Goal: Task Accomplishment & Management: Use online tool/utility

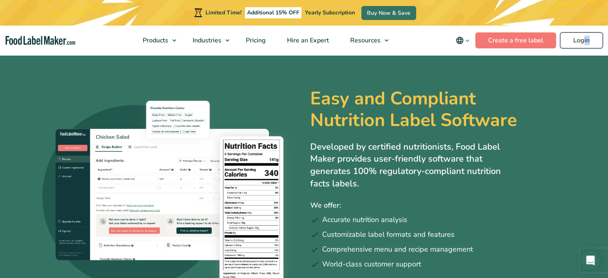
click at [585, 45] on link "Login" at bounding box center [581, 40] width 43 height 16
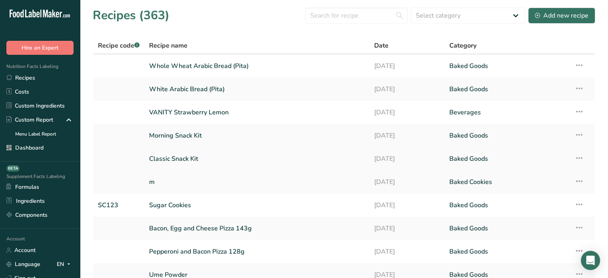
click at [189, 155] on link "Classic Snack Kit" at bounding box center [256, 158] width 215 height 17
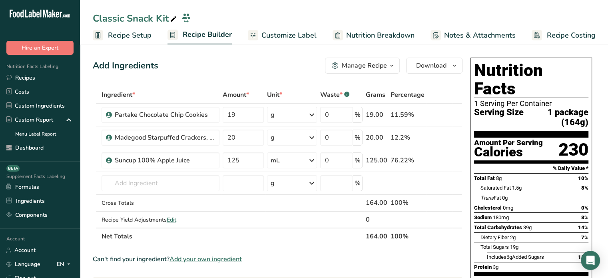
scroll to position [243, 0]
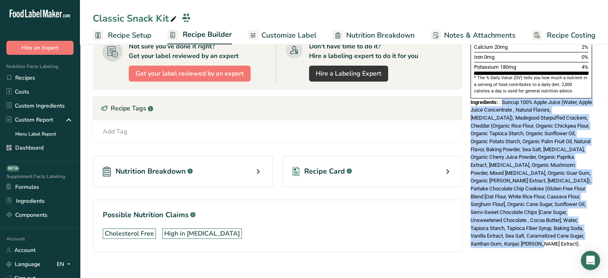
drag, startPoint x: 504, startPoint y: 232, endPoint x: 504, endPoint y: 82, distance: 149.9
click at [504, 82] on div "Nutrition Facts 1 Serving Per Container Serving Size 1 package (164g) Amount Pe…" at bounding box center [531, 33] width 128 height 444
copy span "Suncup 100% Apple Juice (Water, Apple Juice Concentrate , Natural Flavors, Citr…"
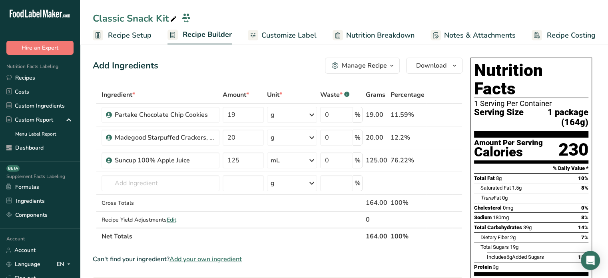
scroll to position [0, 0]
click at [303, 36] on span "Customize Label" at bounding box center [288, 35] width 55 height 11
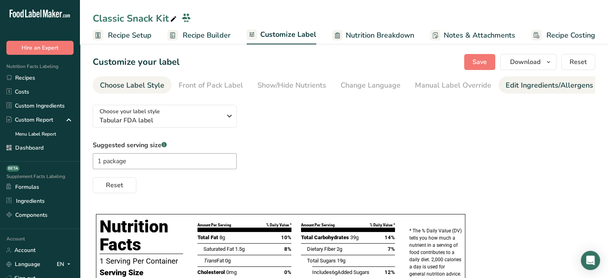
click at [532, 91] on link "Edit Ingredients/Allergens List" at bounding box center [557, 85] width 102 height 18
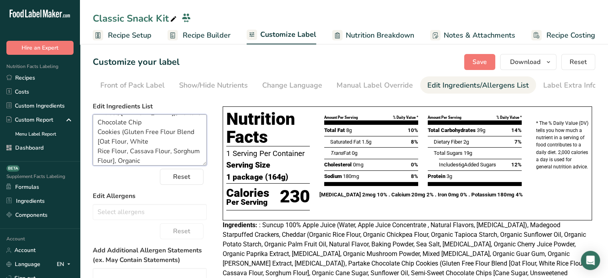
scroll to position [313, 0]
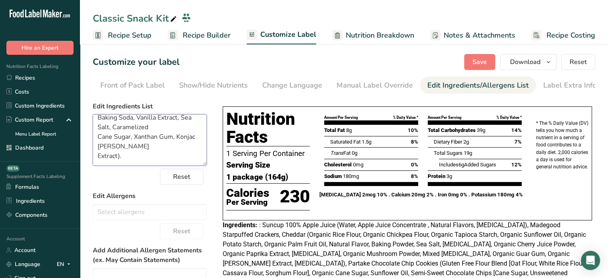
drag, startPoint x: 107, startPoint y: 122, endPoint x: 206, endPoint y: 178, distance: 114.0
click at [206, 178] on form "Edit Ingredients List : Suncup 100% Apple Juice (Water, Apple Juice Concentrate…" at bounding box center [150, 245] width 114 height 287
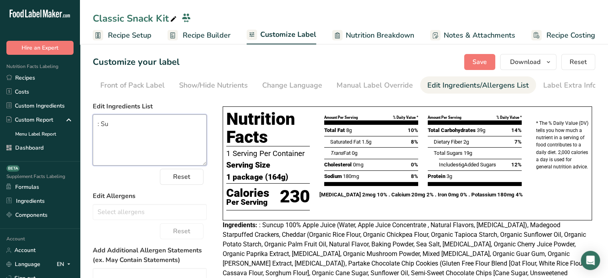
scroll to position [0, 0]
type textarea ":"
paste textarea "Suncup 100% Apple Juice (Water, Apple Juice Concentrate, Natural Flavors, Citri…"
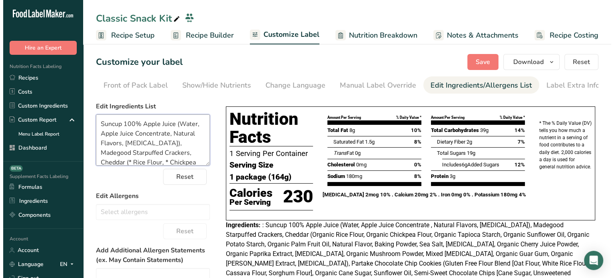
scroll to position [203, 0]
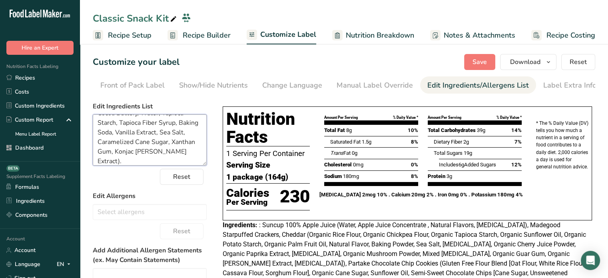
type textarea "Suncup 100% Apple Juice (Water, Apple Juice Concentrate, Natural Flavors, Citri…"
click at [52, 80] on link "Recipes" at bounding box center [40, 78] width 80 height 14
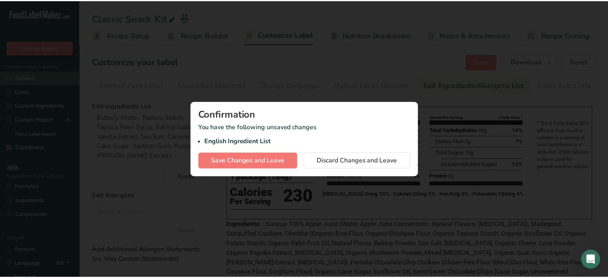
scroll to position [0, 0]
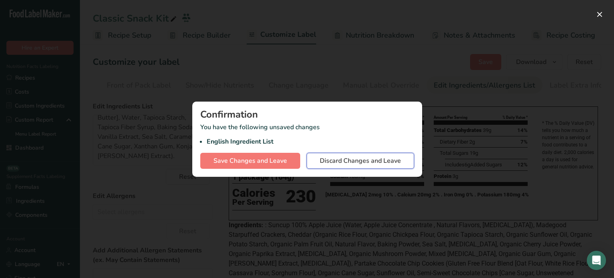
click at [355, 164] on span "Discard Changes and Leave" at bounding box center [360, 161] width 81 height 10
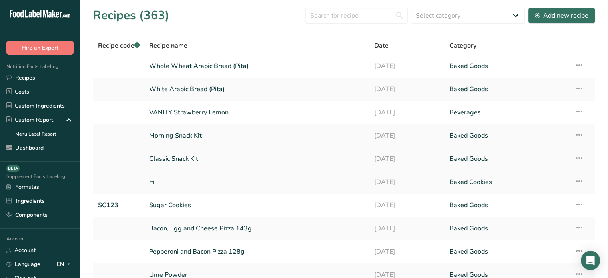
click at [185, 153] on link "Classic Snack Kit" at bounding box center [256, 158] width 215 height 17
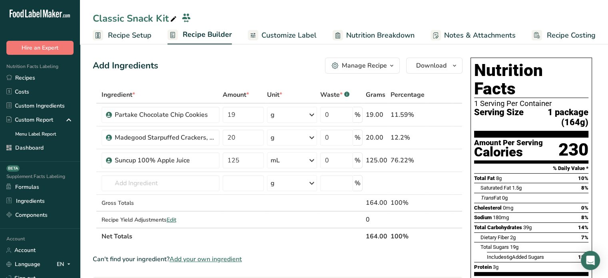
click at [288, 38] on span "Customize Label" at bounding box center [288, 35] width 55 height 11
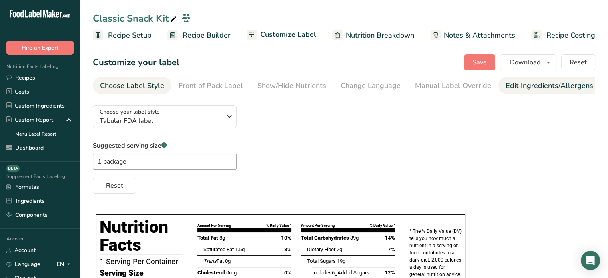
click at [526, 90] on div "Edit Ingredients/Allergens List" at bounding box center [557, 85] width 102 height 11
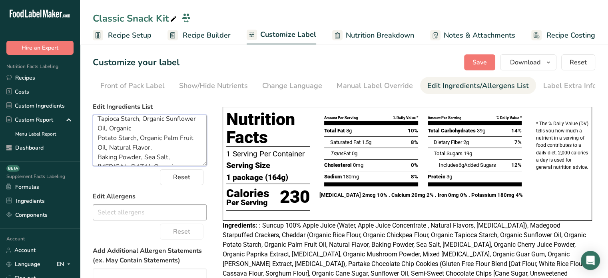
scroll to position [313, 0]
drag, startPoint x: 97, startPoint y: 126, endPoint x: 207, endPoint y: 213, distance: 140.0
click at [207, 213] on div "Choose your label style Tabular FDA label USA (FDA) Standard FDA label Tabular …" at bounding box center [344, 244] width 502 height 290
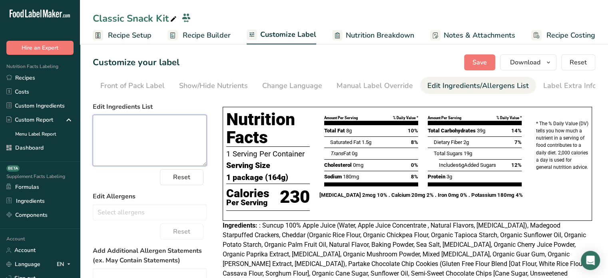
scroll to position [0, 0]
paste textarea "Suncup 100% Apple Juice (Water, Apple Juice Concentrate , Natural Flavors, Citr…"
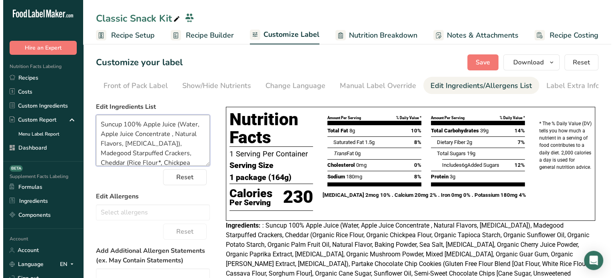
scroll to position [212, 0]
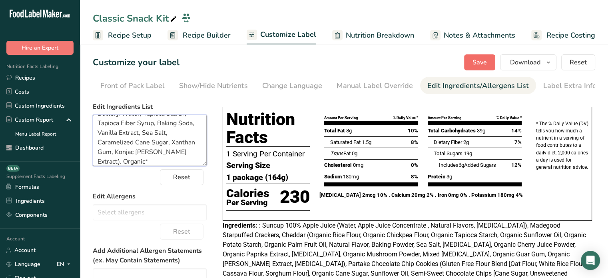
type textarea "Suncup 100% Apple Juice (Water, Apple Juice Concentrate , Natural Flavors, Citr…"
click at [479, 62] on span "Save" at bounding box center [479, 63] width 14 height 10
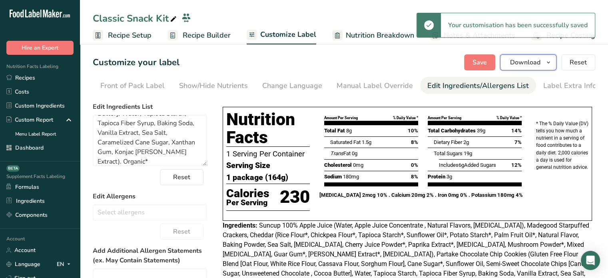
click at [523, 64] on span "Download" at bounding box center [525, 63] width 30 height 10
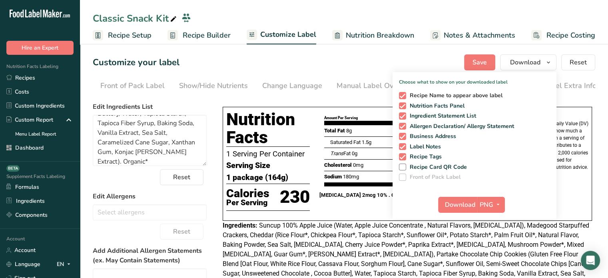
click at [404, 95] on span at bounding box center [402, 95] width 7 height 7
click at [404, 95] on input "Recipe Name to appear above label" at bounding box center [401, 95] width 5 height 5
checkbox input "false"
click at [496, 200] on icon "button" at bounding box center [498, 204] width 6 height 10
click at [499, 262] on link "PDF" at bounding box center [492, 260] width 26 height 13
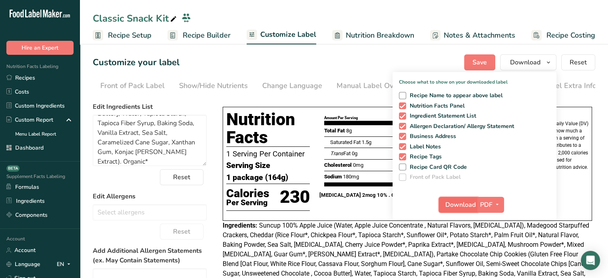
click at [466, 201] on span "Download" at bounding box center [460, 205] width 30 height 10
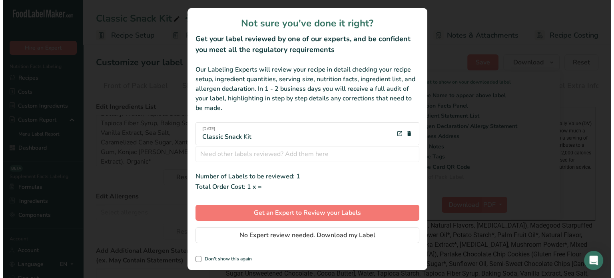
scroll to position [0, 0]
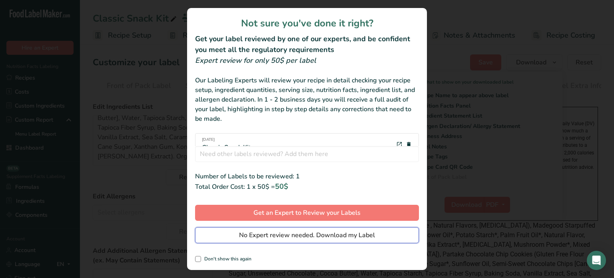
click at [334, 235] on span "No Expert review needed. Download my Label" at bounding box center [307, 235] width 136 height 10
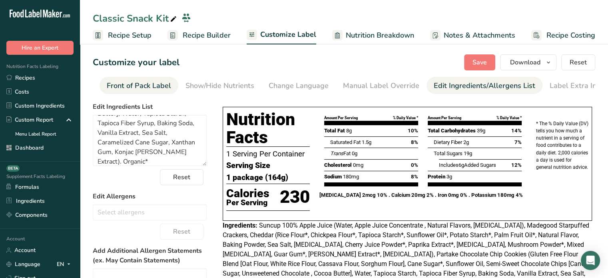
click at [157, 90] on div "Front of Pack Label" at bounding box center [139, 85] width 64 height 11
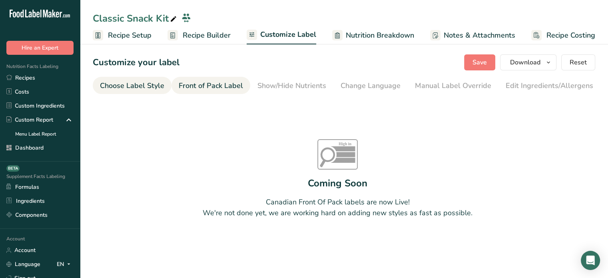
click at [154, 92] on link "Choose Label Style" at bounding box center [132, 86] width 64 height 18
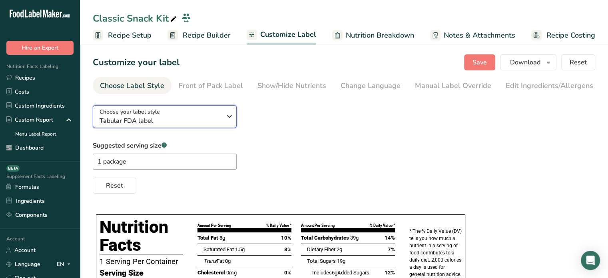
click at [155, 110] on span "Choose your label style" at bounding box center [130, 112] width 60 height 8
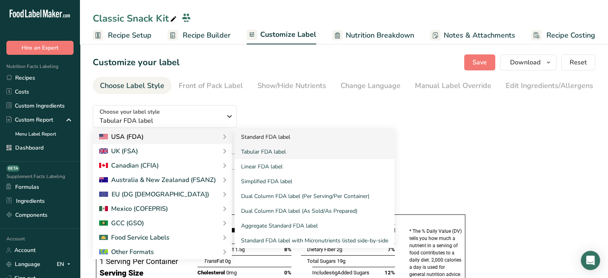
click at [270, 139] on link "Standard FDA label" at bounding box center [315, 136] width 160 height 15
type textarea "Suncup 100% Apple Juice (Water, Apple Juice Concentrate, Natural Flavors, Citri…"
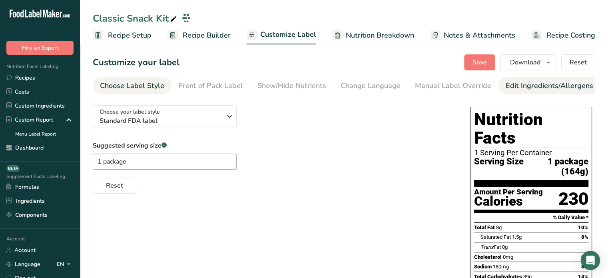
click at [512, 84] on div "Edit Ingredients/Allergens List" at bounding box center [557, 85] width 102 height 11
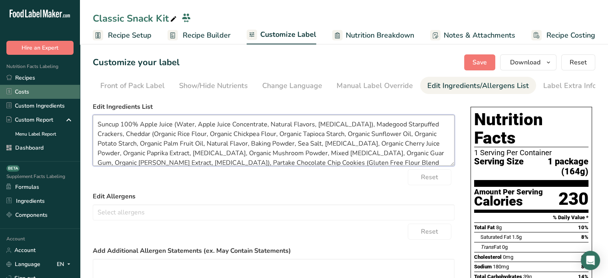
drag, startPoint x: 326, startPoint y: 164, endPoint x: 54, endPoint y: 98, distance: 279.2
click at [54, 98] on div ".a-20{fill:#fff;} Hire an Expert Nutrition Facts Labeling Recipes Costs Custom …" at bounding box center [304, 280] width 608 height 561
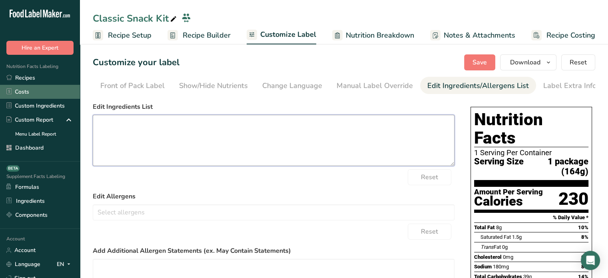
paste textarea "Suncup 100% Apple Juice (Water, Apple Juice Concentrate , Natural Flavors, Citr…"
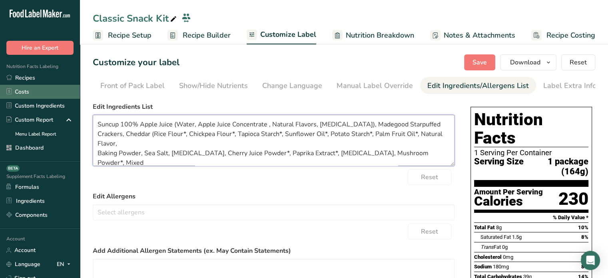
scroll to position [49, 0]
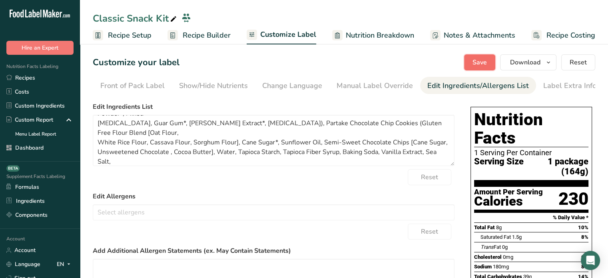
click at [482, 62] on span "Save" at bounding box center [479, 63] width 14 height 10
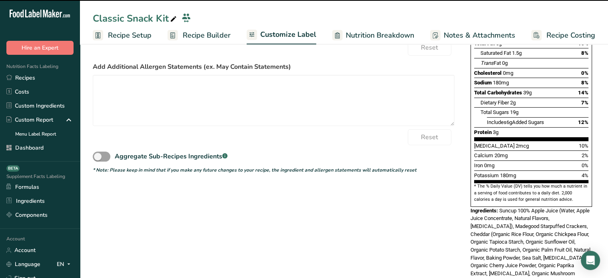
scroll to position [187, 0]
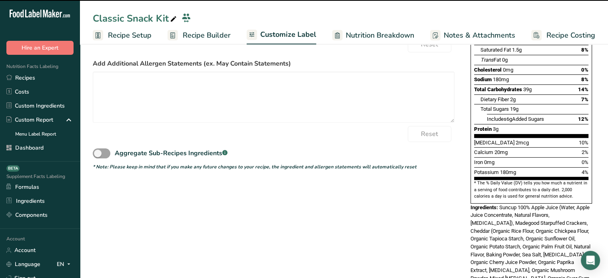
type textarea "Suncup 100% Apple Juice (Water, Apple Juice Concentrate , Natural Flavors, Citr…"
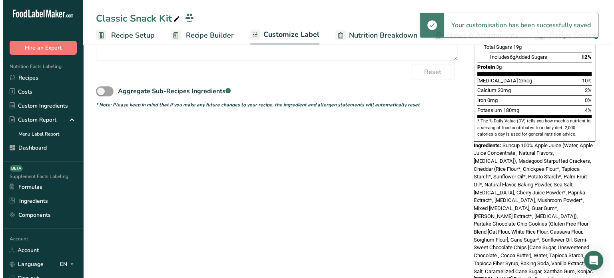
scroll to position [0, 0]
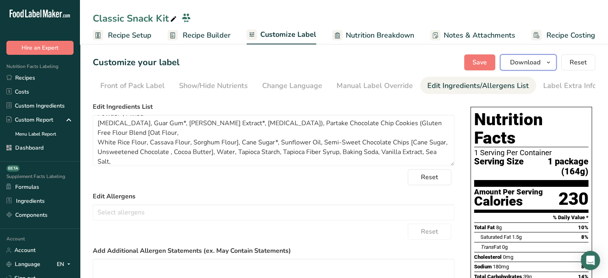
click at [518, 67] on span "Download" at bounding box center [525, 63] width 30 height 10
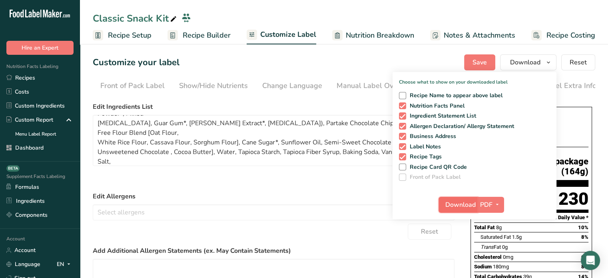
click at [471, 198] on button "Download" at bounding box center [457, 205] width 39 height 16
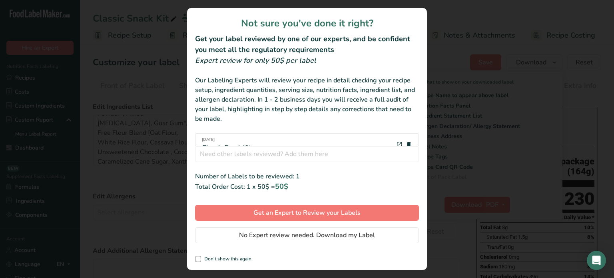
scroll to position [0, 72]
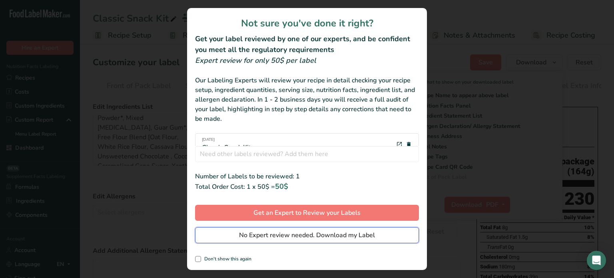
click at [390, 239] on button "No Expert review needed. Download my Label" at bounding box center [307, 235] width 224 height 16
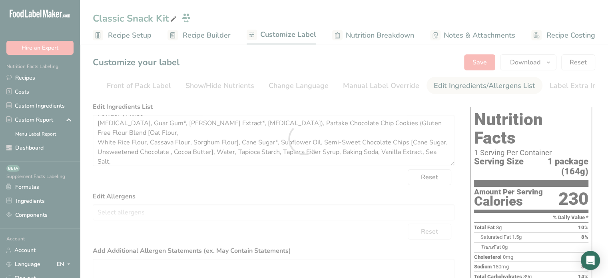
scroll to position [0, 0]
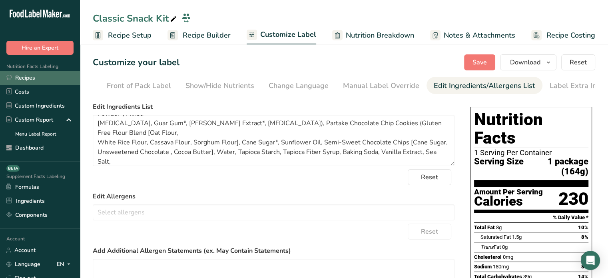
click at [68, 72] on link "Recipes" at bounding box center [40, 78] width 80 height 14
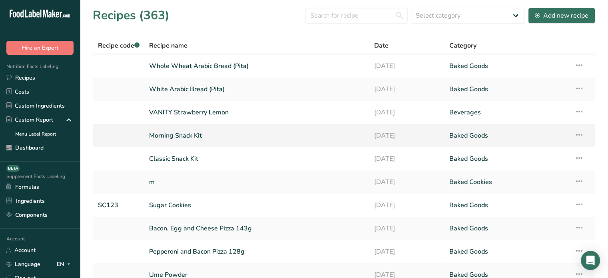
click at [181, 135] on link "Morning Snack Kit" at bounding box center [256, 135] width 215 height 17
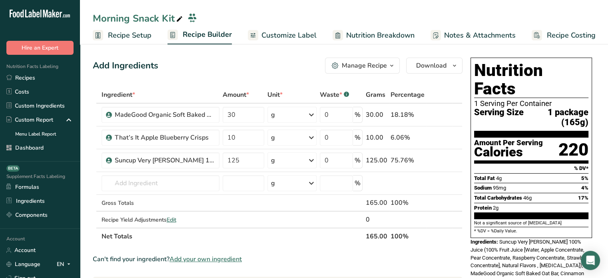
click at [307, 35] on span "Customize Label" at bounding box center [288, 35] width 55 height 11
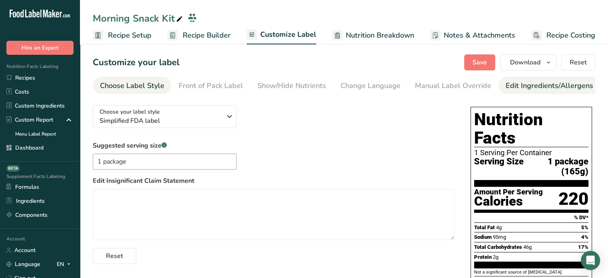
click at [521, 89] on div "Edit Ingredients/Allergens List" at bounding box center [557, 85] width 102 height 11
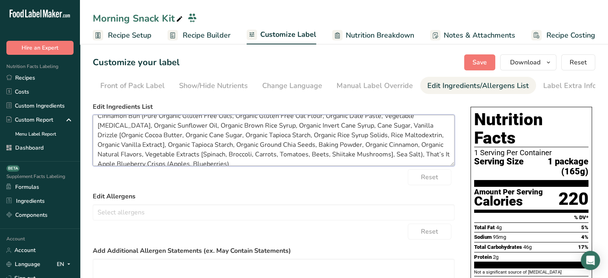
scroll to position [35, 0]
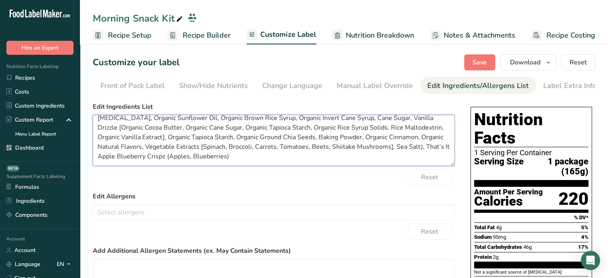
drag, startPoint x: 96, startPoint y: 123, endPoint x: 302, endPoint y: 193, distance: 217.5
click at [302, 193] on form "Edit Ingredients List Suncup Very Berry 100% Juice (100% Fruit Juice [Water, Ap…" at bounding box center [274, 229] width 362 height 255
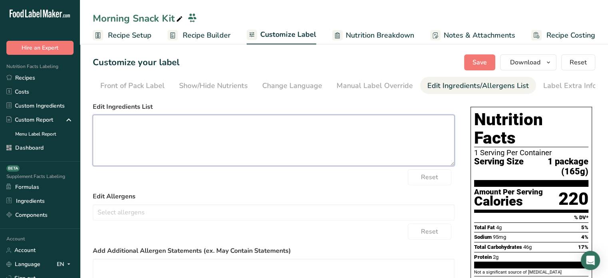
scroll to position [0, 0]
paste textarea "Suncup Very Berry 100% Juice (100% Fruit Juice [Water, Apple Concentrate, Pear …"
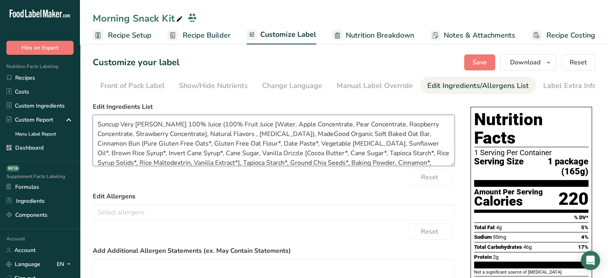
scroll to position [20, 0]
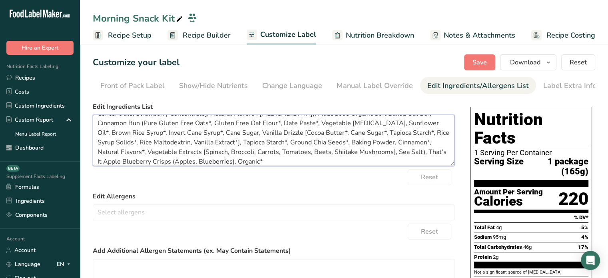
click at [213, 159] on textarea "Suncup Very Berry 100% Juice (100% Fruit Juice [Water, Apple Concentrate, Pear …" at bounding box center [274, 140] width 362 height 51
click at [256, 161] on textarea "Suncup Very Berry 100% Juice (100% Fruit Juice [Water, Apple Concentrate, Pear …" at bounding box center [274, 140] width 362 height 51
type textarea "Suncup Very Berry 100% Juice (100% Fruit Juice [Water, Apple Concentrate, Pear …"
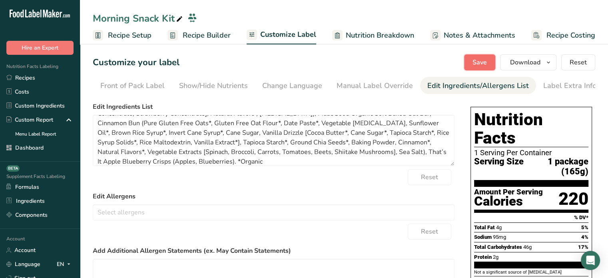
click at [486, 62] on span "Save" at bounding box center [479, 63] width 14 height 10
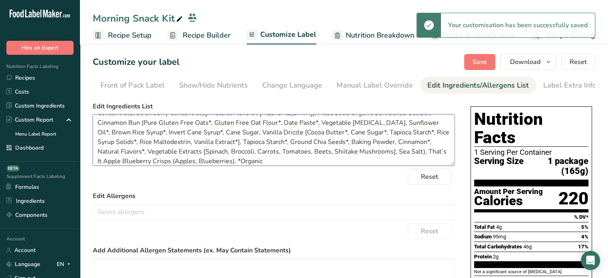
scroll to position [0, 0]
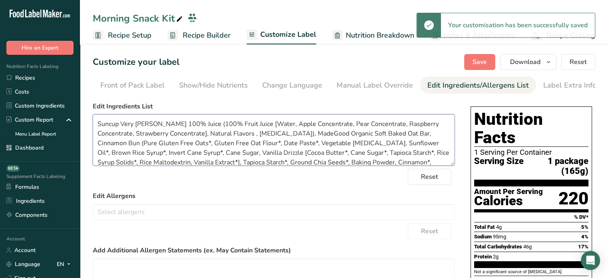
drag, startPoint x: 274, startPoint y: 164, endPoint x: 74, endPoint y: 101, distance: 210.0
click at [74, 101] on div ".a-20{fill:#fff;} Hire an Expert Nutrition Facts Labeling Recipes Costs Custom …" at bounding box center [304, 217] width 608 height 434
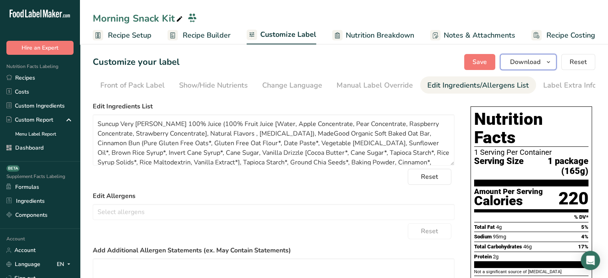
click at [528, 60] on span "Download" at bounding box center [525, 62] width 30 height 10
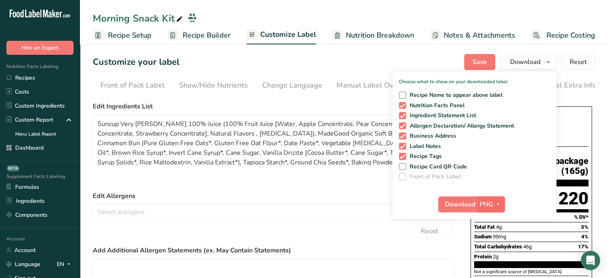
click at [498, 203] on icon "button" at bounding box center [498, 204] width 6 height 10
click at [500, 258] on link "PDF" at bounding box center [492, 259] width 26 height 13
click at [469, 207] on span "Download" at bounding box center [460, 204] width 30 height 10
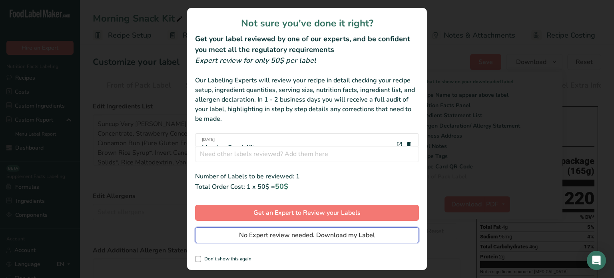
click at [357, 241] on button "No Expert review needed. Download my Label" at bounding box center [307, 235] width 224 height 16
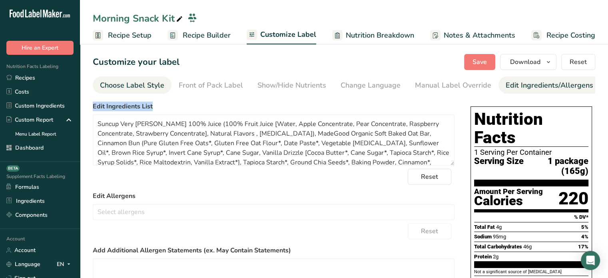
click at [129, 91] on link "Choose Label Style" at bounding box center [132, 85] width 64 height 18
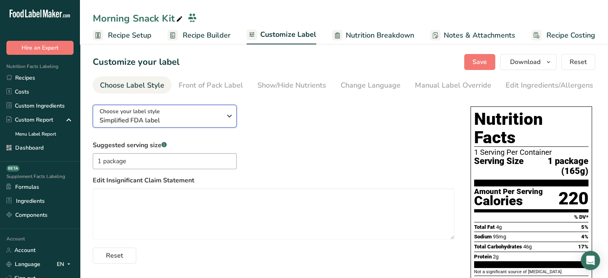
click at [132, 120] on span "Simplified FDA label" at bounding box center [161, 121] width 122 height 10
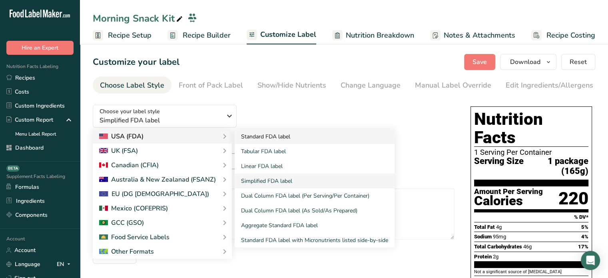
click at [273, 134] on link "Standard FDA label" at bounding box center [315, 136] width 160 height 15
type textarea "Suncup Very Berry 100% Juice (100% Fruit Juice [Water, Apple Concentrate, Pear …"
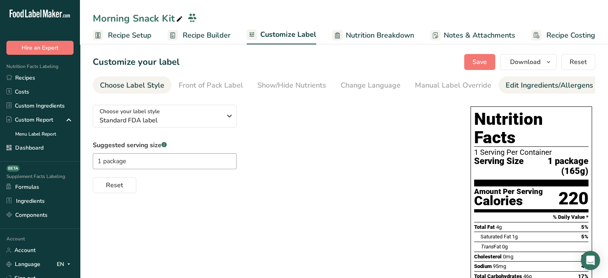
click at [508, 91] on link "Edit Ingredients/Allergens List" at bounding box center [557, 85] width 102 height 18
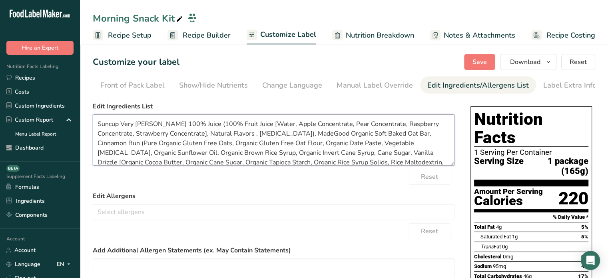
scroll to position [35, 0]
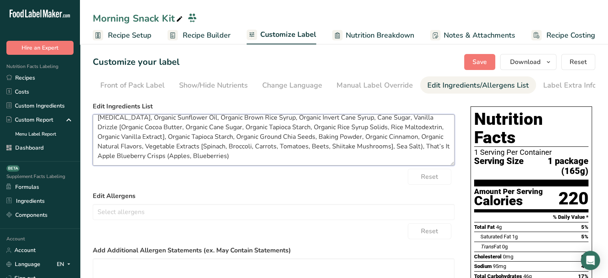
drag, startPoint x: 98, startPoint y: 123, endPoint x: 305, endPoint y: 186, distance: 216.5
click at [305, 186] on form "Edit Ingredients List Suncup Very Berry 100% Juice (100% Fruit Juice [Water, Ap…" at bounding box center [274, 229] width 362 height 255
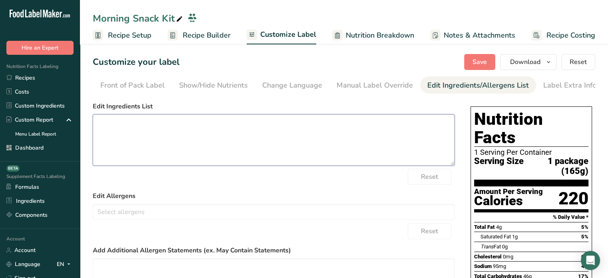
scroll to position [0, 0]
paste textarea "Suncup Very Berry 100% Juice (100% Fruit Juice [Water, Apple Concentrate, Pear …"
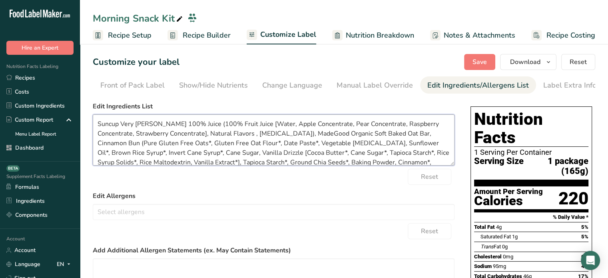
scroll to position [20, 0]
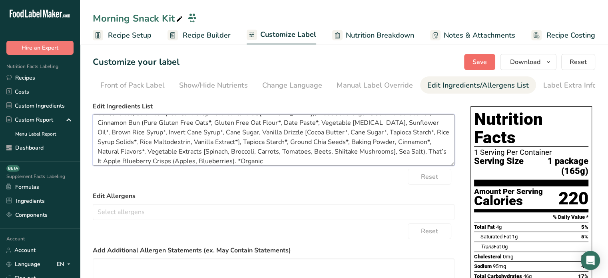
type textarea "Suncup Very Berry 100% Juice (100% Fruit Juice [Water, Apple Concentrate, Pear …"
click at [484, 56] on button "Save" at bounding box center [479, 62] width 31 height 16
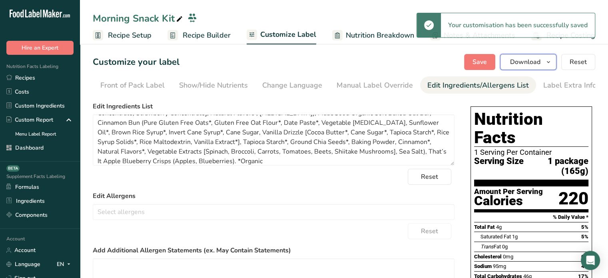
click at [520, 64] on span "Download" at bounding box center [525, 62] width 30 height 10
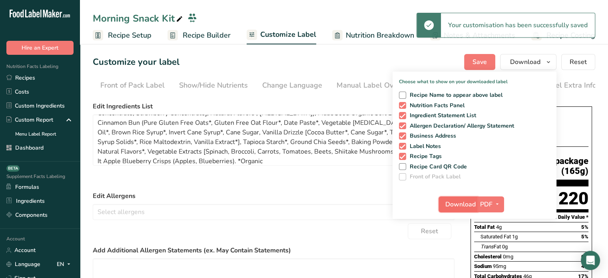
click at [460, 206] on span "Download" at bounding box center [460, 204] width 30 height 10
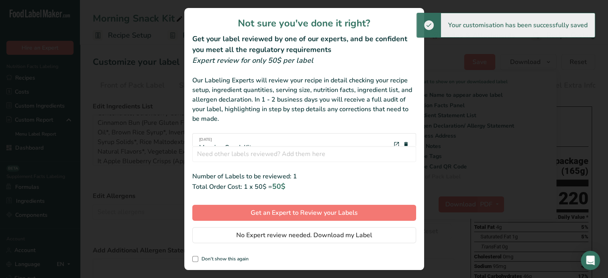
scroll to position [0, 72]
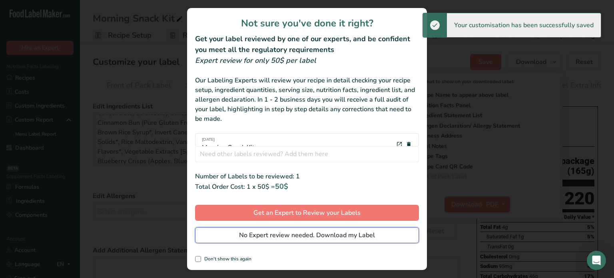
click at [372, 233] on span "No Expert review needed. Download my Label" at bounding box center [307, 235] width 136 height 10
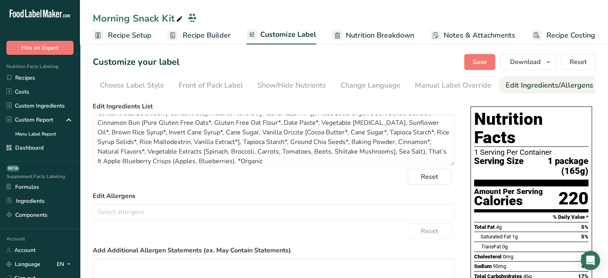
scroll to position [0, 0]
click at [141, 81] on div "Choose Label Style" at bounding box center [132, 85] width 64 height 11
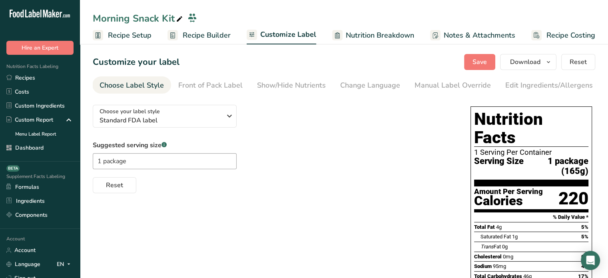
scroll to position [0, 0]
click at [161, 122] on span "Standard FDA label" at bounding box center [161, 121] width 122 height 10
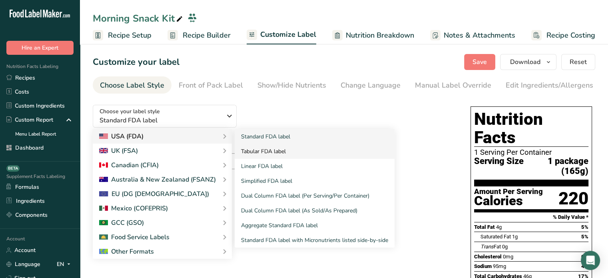
click at [275, 152] on link "Tabular FDA label" at bounding box center [315, 151] width 160 height 15
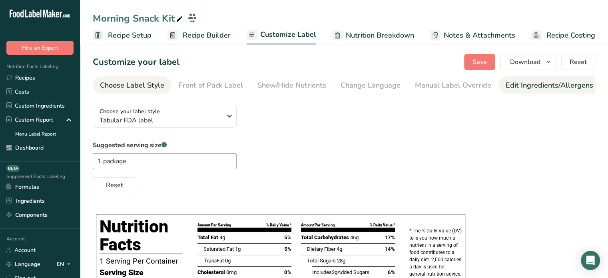
click at [521, 81] on div "Edit Ingredients/Allergens List" at bounding box center [557, 85] width 102 height 11
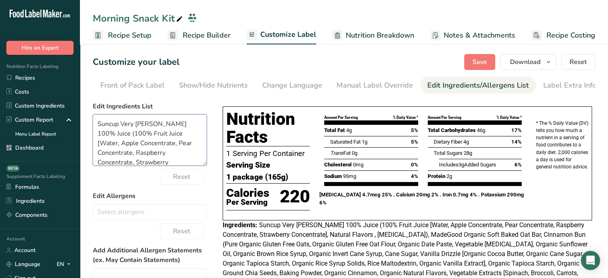
drag, startPoint x: 134, startPoint y: 157, endPoint x: 83, endPoint y: 84, distance: 89.3
click at [83, 84] on section "Customize your label Save Download Choose what to show on your downloaded label…" at bounding box center [344, 221] width 528 height 360
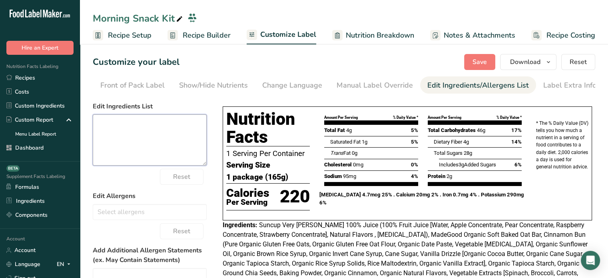
paste textarea "Suncup Very Berry 100% Juice (100% Fruit Juice [Water, Apple Concentrate, Pear …"
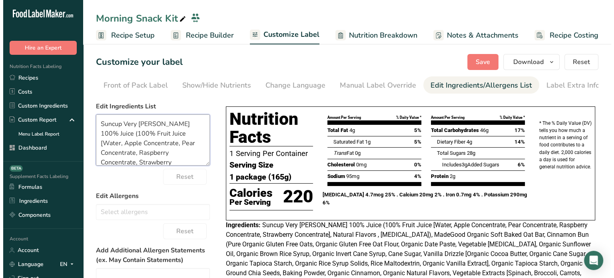
scroll to position [193, 0]
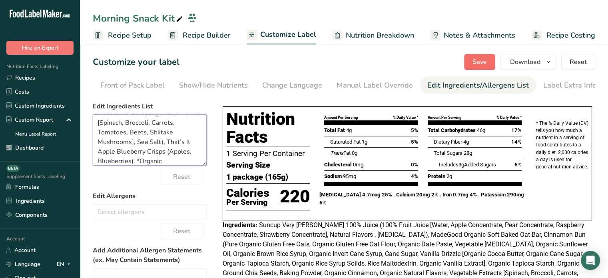
type textarea "Suncup Very Berry 100% Juice (100% Fruit Juice [Water, Apple Concentrate, Pear …"
click at [476, 60] on span "Save" at bounding box center [479, 62] width 14 height 10
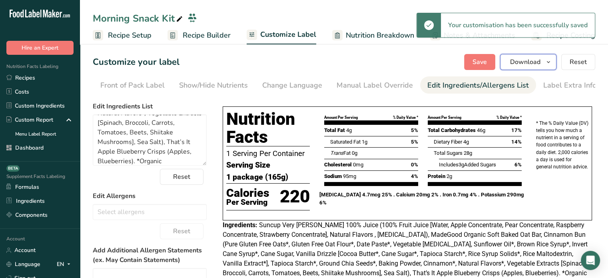
click at [520, 67] on button "Download" at bounding box center [528, 62] width 56 height 16
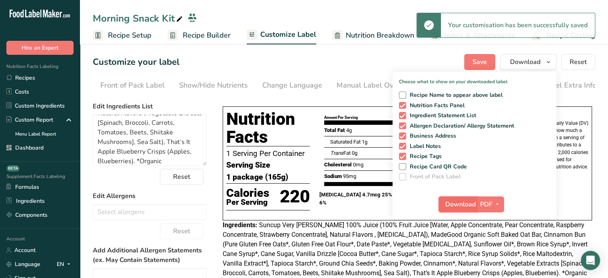
click at [470, 201] on span "Download" at bounding box center [460, 204] width 30 height 10
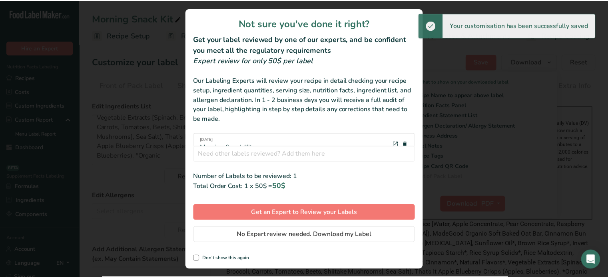
scroll to position [179, 0]
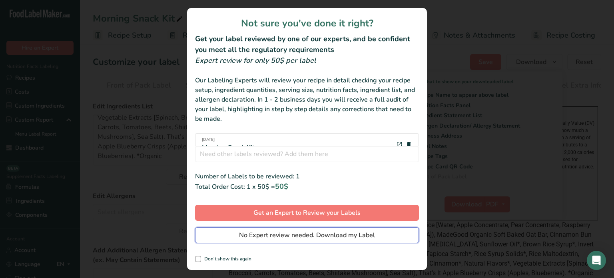
click at [390, 233] on button "No Expert review needed. Download my Label" at bounding box center [307, 235] width 224 height 16
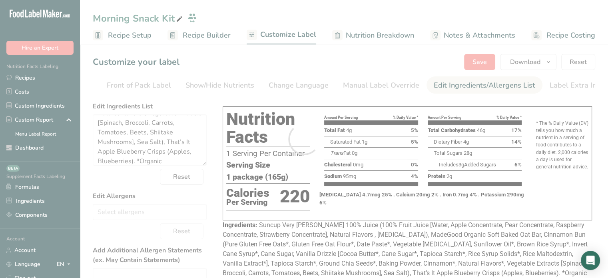
scroll to position [0, 0]
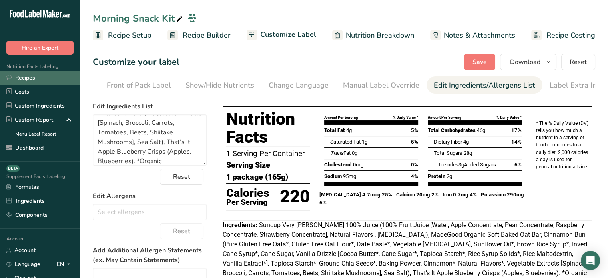
click at [61, 78] on link "Recipes" at bounding box center [40, 78] width 80 height 14
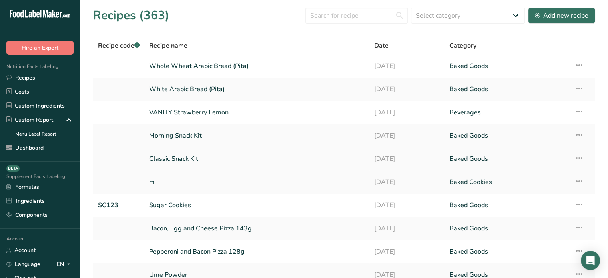
click at [166, 159] on link "Classic Snack Kit" at bounding box center [256, 158] width 215 height 17
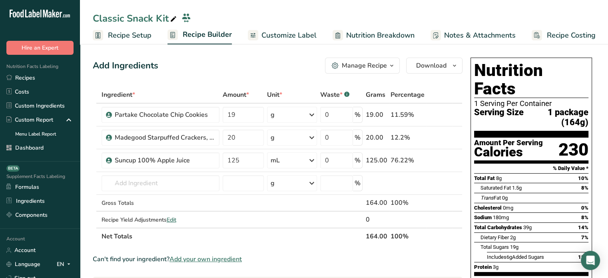
click at [267, 35] on span "Customize Label" at bounding box center [288, 35] width 55 height 11
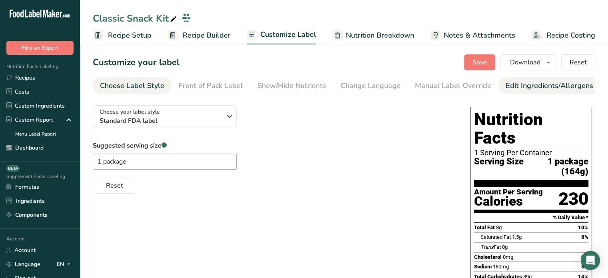
click at [522, 92] on link "Edit Ingredients/Allergens List" at bounding box center [557, 86] width 102 height 18
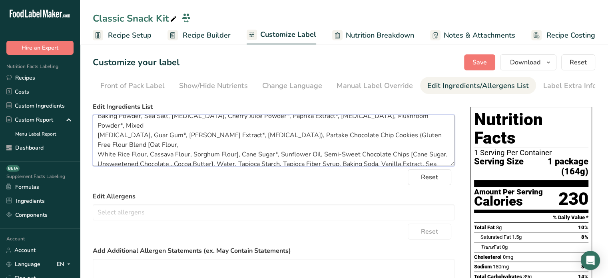
scroll to position [54, 0]
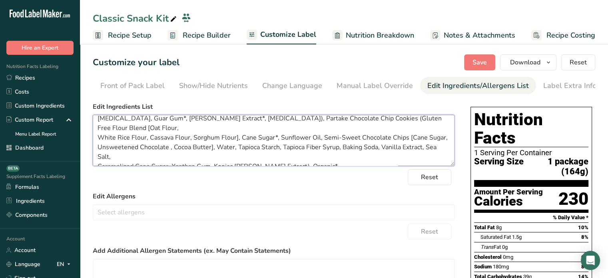
click at [308, 161] on textarea "Suncup 100% Apple Juice (Water, Apple Juice Concentrate , Natural Flavors, Citr…" at bounding box center [274, 140] width 362 height 51
click at [351, 155] on textarea "Suncup 100% Apple Juice (Water, Apple Juice Concentrate , Natural Flavors, Citr…" at bounding box center [274, 140] width 362 height 51
type textarea "Suncup 100% Apple Juice (Water, Apple Juice Concentrate , Natural Flavors, Citr…"
click at [472, 59] on button "Save" at bounding box center [479, 62] width 31 height 16
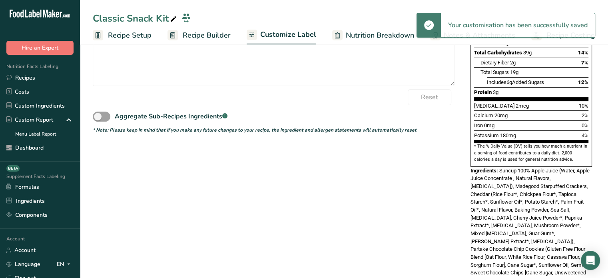
scroll to position [249, 0]
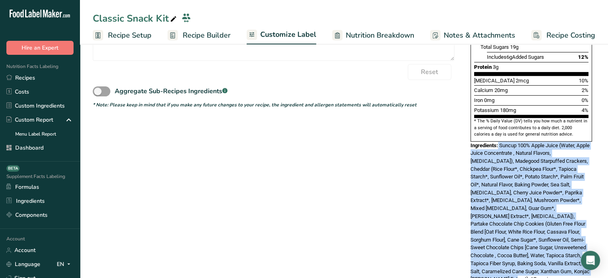
drag, startPoint x: 571, startPoint y: 253, endPoint x: 499, endPoint y: 129, distance: 143.3
click at [499, 141] on div "Ingredients: Suncup 100% Apple Juice (Water, Apple Juice Concentrate , Natural …" at bounding box center [531, 211] width 122 height 141
copy div "Suncup 100% Apple Juice (Water, Apple Juice Concentrate , Natural Flavors, Citr…"
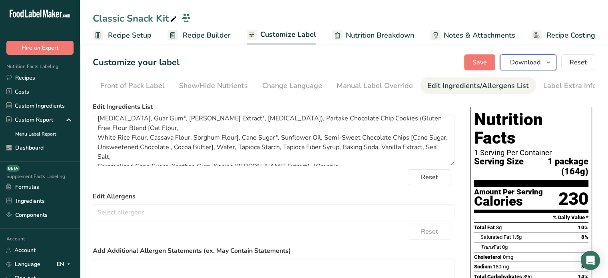
click at [519, 67] on button "Download" at bounding box center [528, 62] width 56 height 16
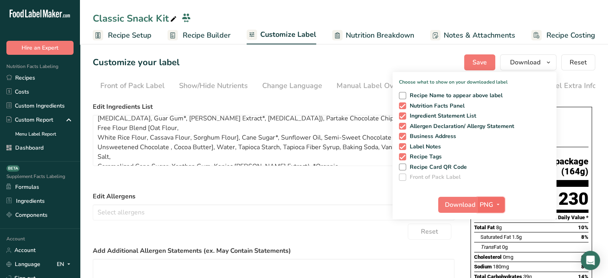
click at [490, 205] on span "PNG" at bounding box center [487, 205] width 14 height 10
click at [492, 262] on link "PDF" at bounding box center [492, 260] width 26 height 13
click at [462, 209] on span "Download" at bounding box center [460, 205] width 30 height 10
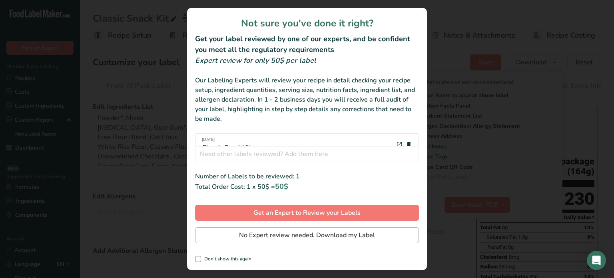
drag, startPoint x: 367, startPoint y: 244, endPoint x: 369, endPoint y: 240, distance: 4.8
click at [369, 240] on div "Not sure you've done it right? Get your label reviewed by one of our experts, a…" at bounding box center [307, 139] width 240 height 262
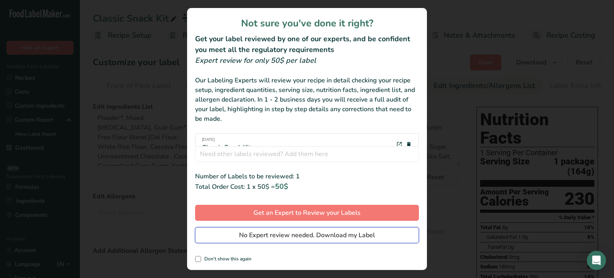
click at [369, 240] on button "No Expert review needed. Download my Label" at bounding box center [307, 235] width 224 height 16
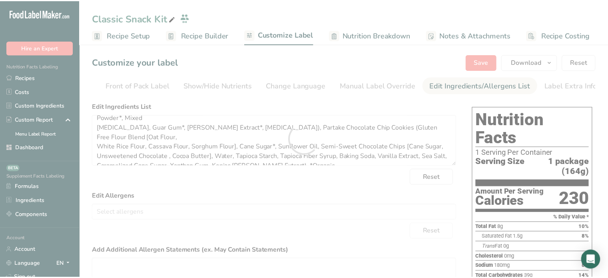
scroll to position [54, 0]
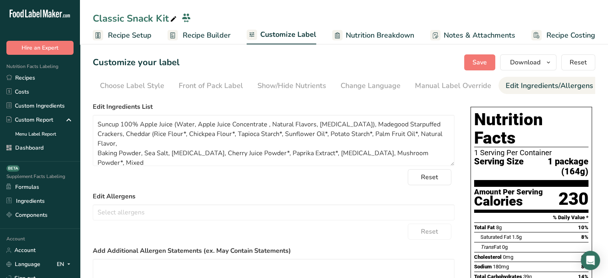
scroll to position [54, 0]
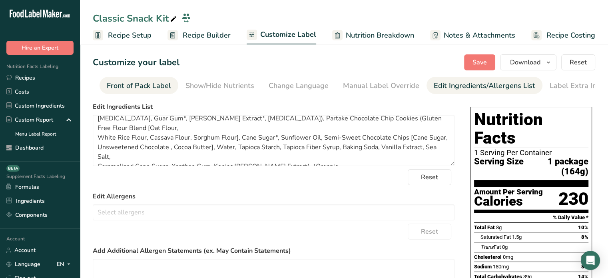
click at [151, 84] on div "Front of Pack Label" at bounding box center [139, 85] width 64 height 11
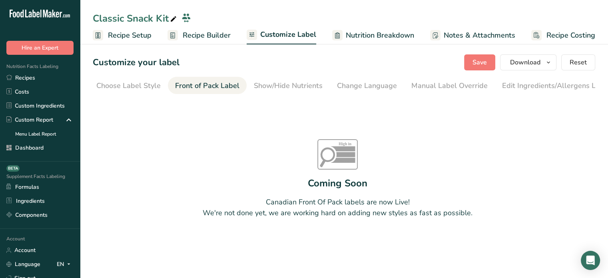
scroll to position [0, 2]
click at [118, 82] on div "Choose Label Style" at bounding box center [130, 85] width 64 height 11
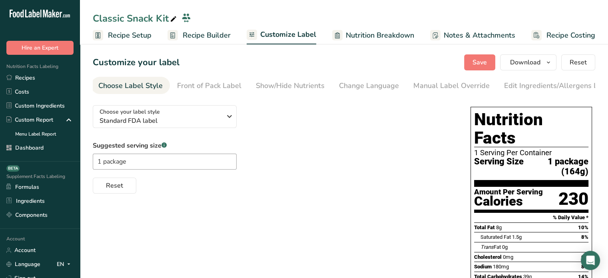
scroll to position [0, 0]
click at [163, 121] on span "Standard FDA label" at bounding box center [161, 121] width 122 height 10
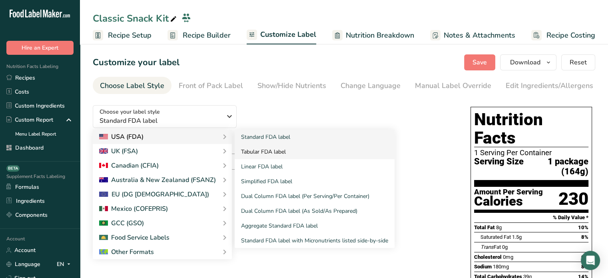
click at [259, 152] on link "Tabular FDA label" at bounding box center [315, 151] width 160 height 15
type textarea "Suncup 100% Apple Juice (Water, Apple Juice Concentrate, Natural Flavors, Citri…"
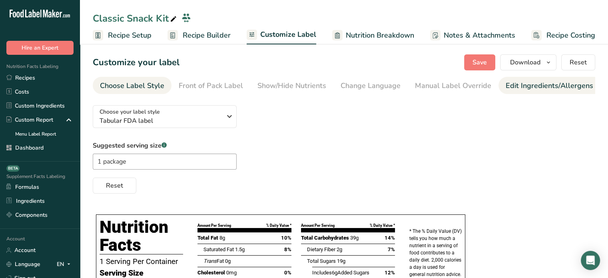
click at [511, 86] on div "Edit Ingredients/Allergens List" at bounding box center [557, 85] width 102 height 11
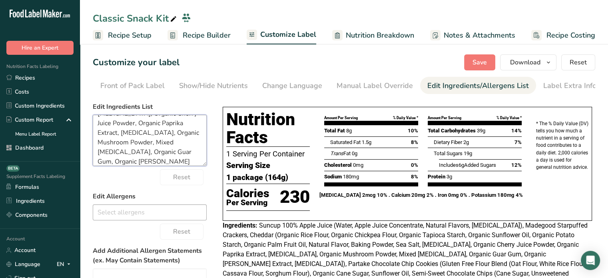
scroll to position [246, 0]
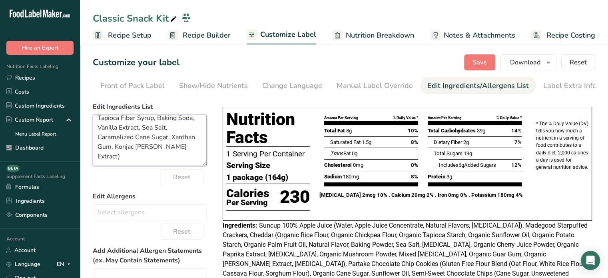
drag, startPoint x: 98, startPoint y: 125, endPoint x: 206, endPoint y: 209, distance: 136.7
click at [206, 209] on div "Choose your label style Tabular FDA label USA (FDA) Standard FDA label Tabular …" at bounding box center [344, 244] width 502 height 290
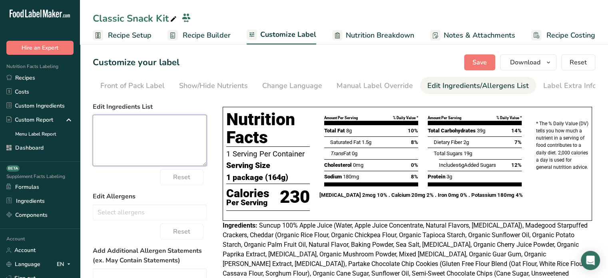
scroll to position [0, 0]
paste textarea "Suncup 100% Apple Juice (Water, Apple Juice Concentrate , Natural Flavors, Citr…"
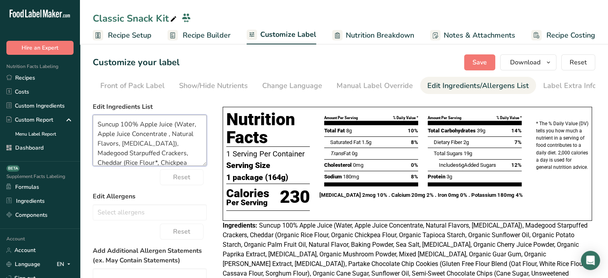
scroll to position [212, 0]
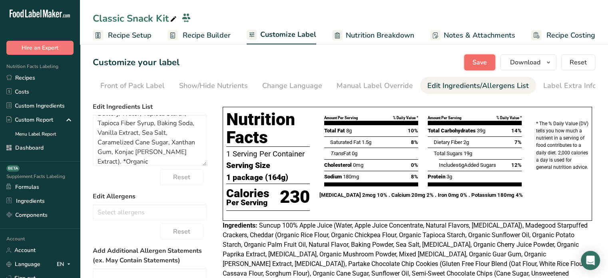
click at [486, 57] on button "Save" at bounding box center [479, 62] width 31 height 16
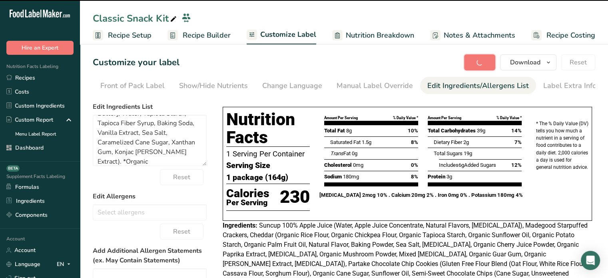
type textarea "Suncup 100% Apple Juice (Water, Apple Juice Concentrate , Natural Flavors, Citr…"
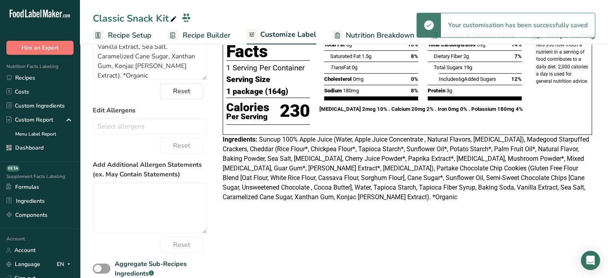
scroll to position [0, 0]
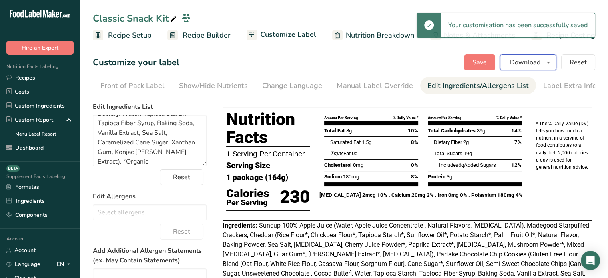
click at [534, 58] on span "Download" at bounding box center [525, 63] width 30 height 10
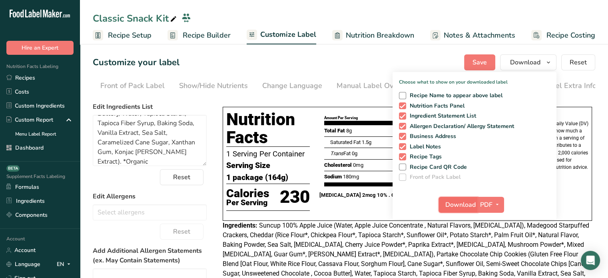
click at [463, 201] on span "Download" at bounding box center [460, 205] width 30 height 10
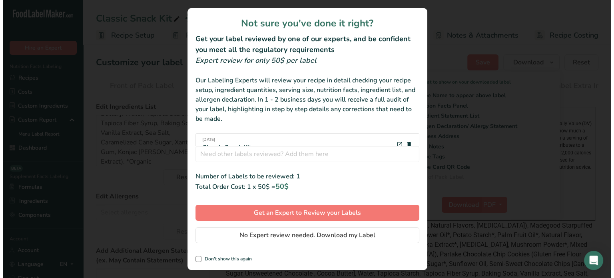
scroll to position [198, 0]
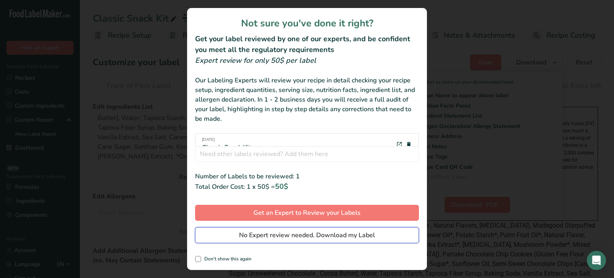
click at [358, 235] on span "No Expert review needed. Download my Label" at bounding box center [307, 235] width 136 height 10
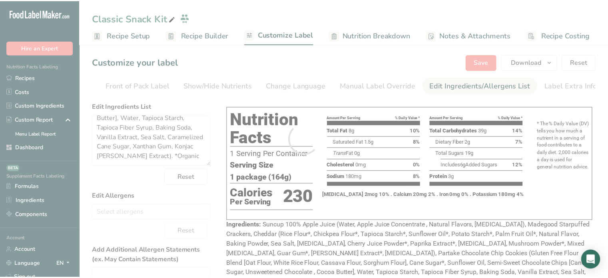
scroll to position [212, 0]
